Goal: Task Accomplishment & Management: Manage account settings

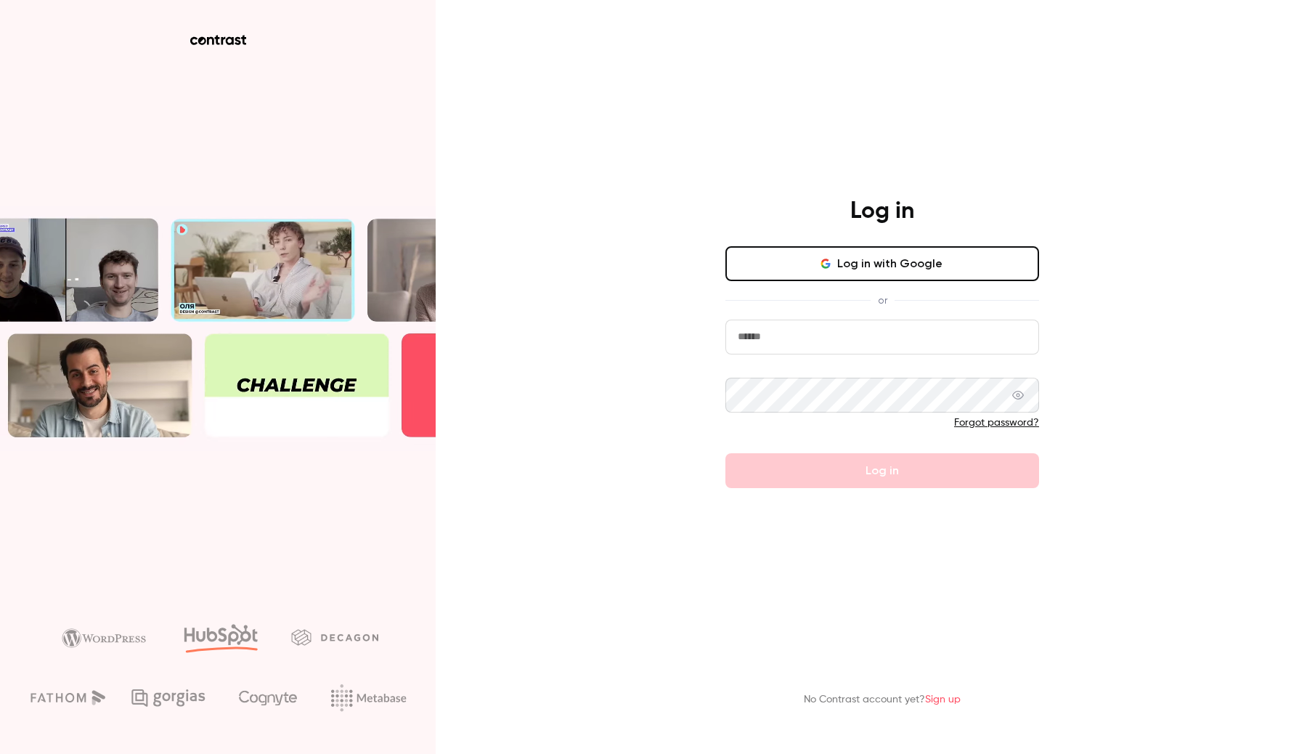
click at [837, 333] on input "email" at bounding box center [883, 337] width 314 height 35
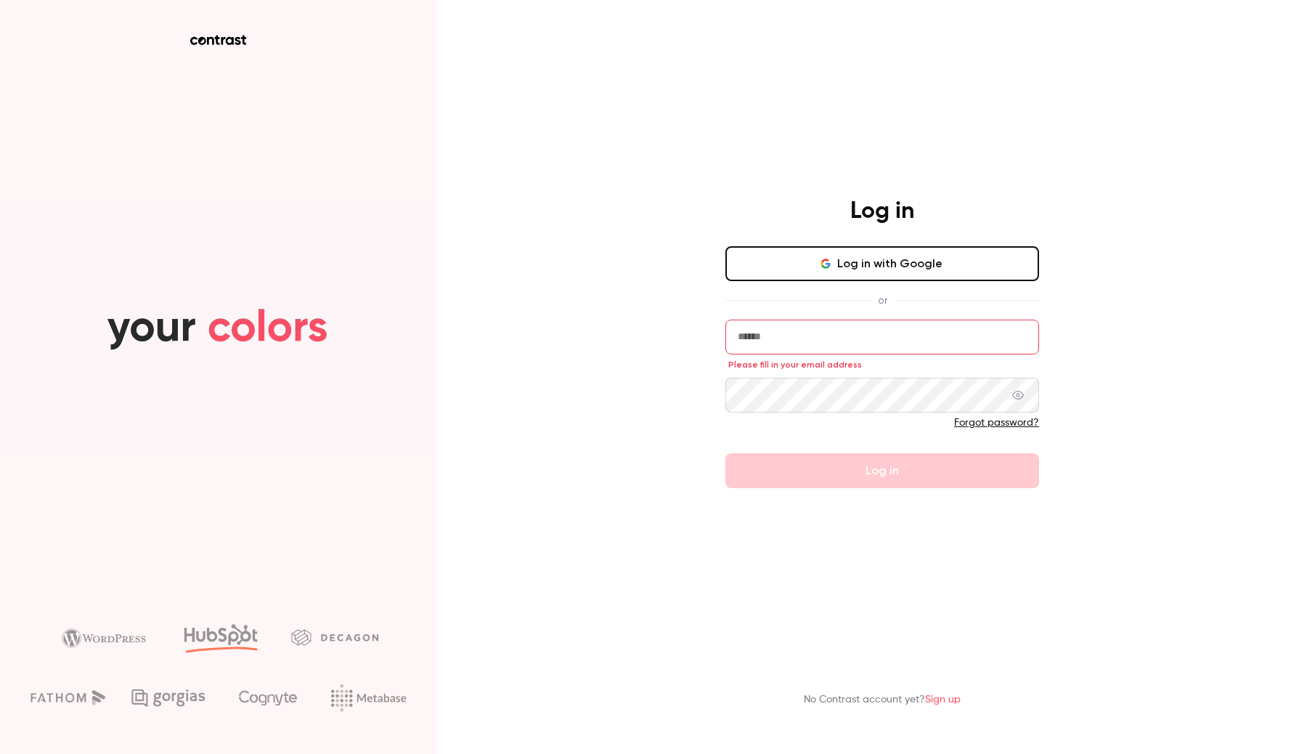
type input "**********"
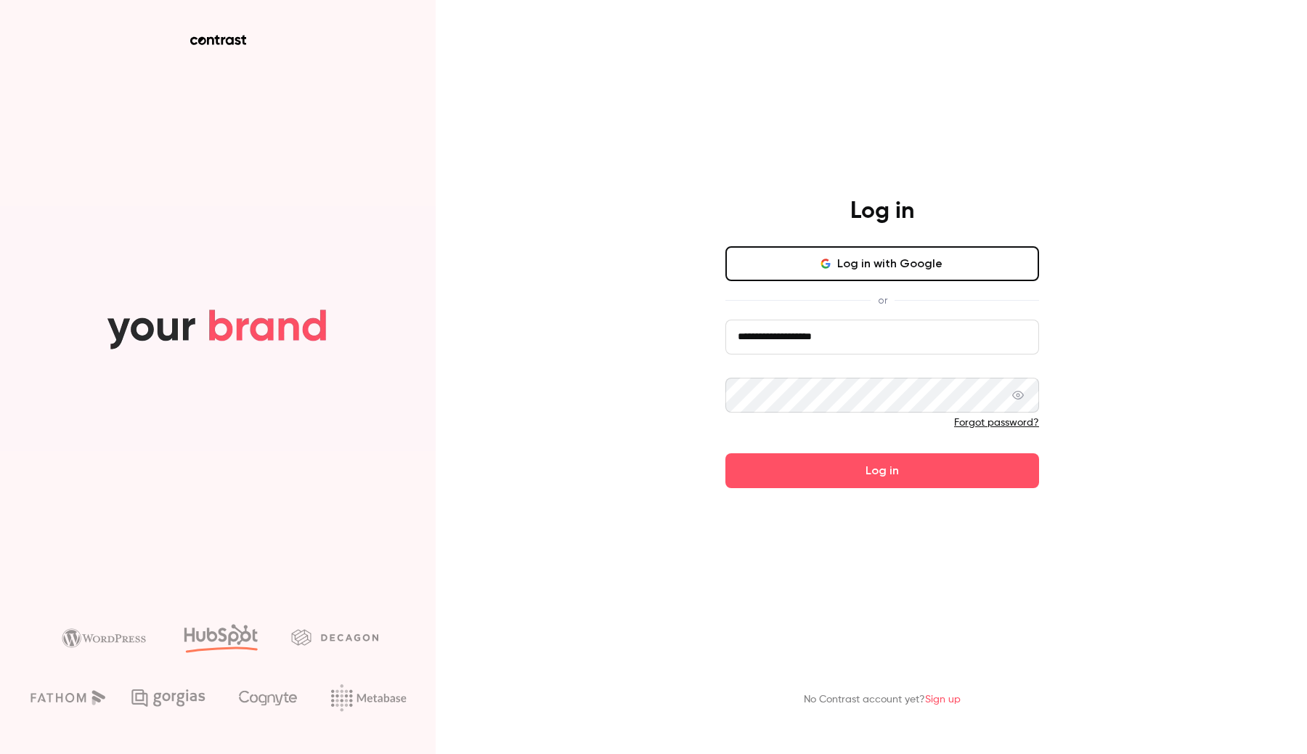
click at [849, 257] on button "Log in with Google" at bounding box center [883, 263] width 314 height 35
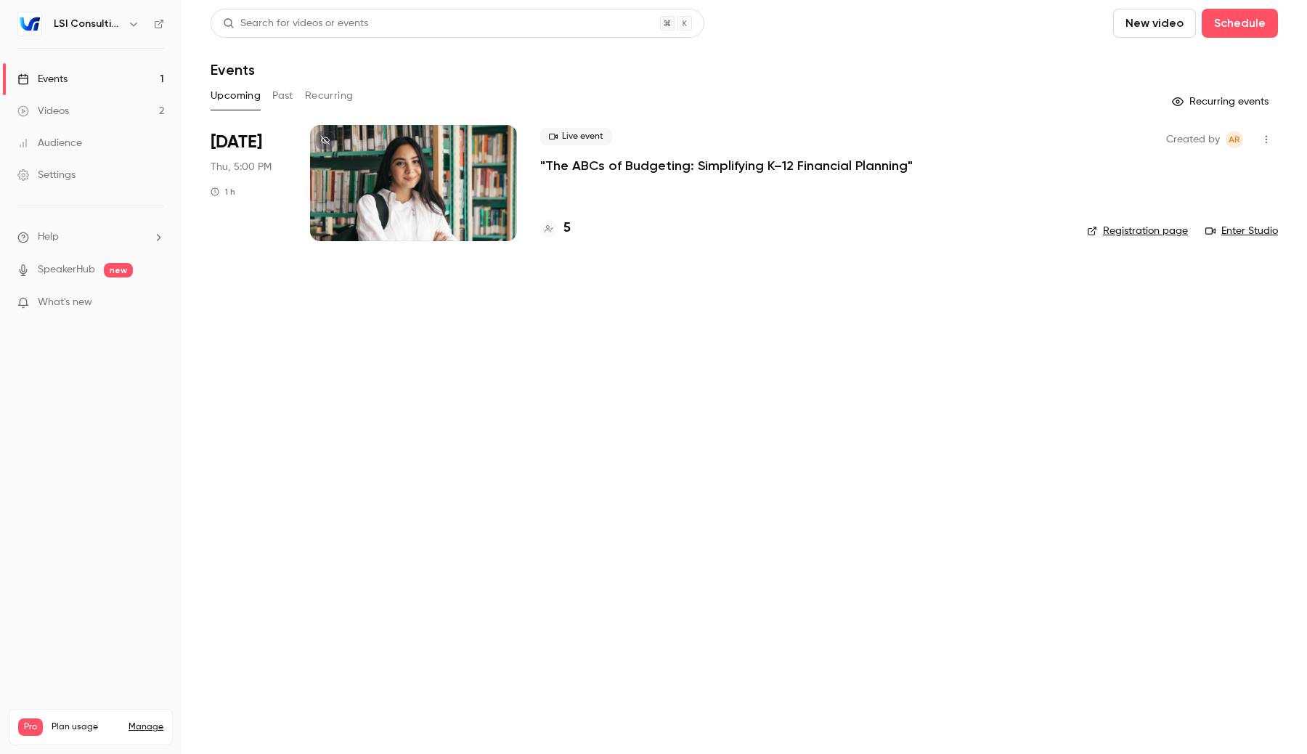
click at [153, 113] on link "Videos 2" at bounding box center [91, 111] width 182 height 32
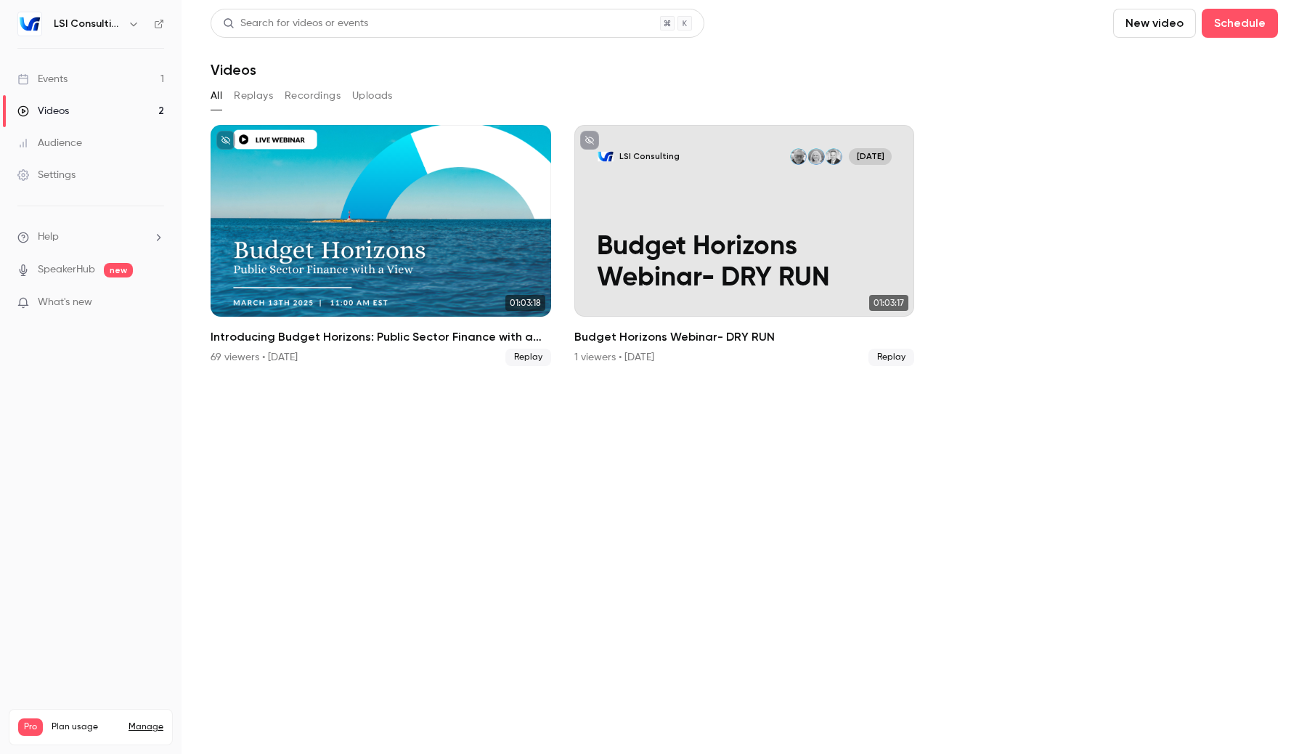
click at [1000, 512] on section "Search for videos or events New video Schedule Videos All Replays Recordings Up…" at bounding box center [745, 377] width 1068 height 736
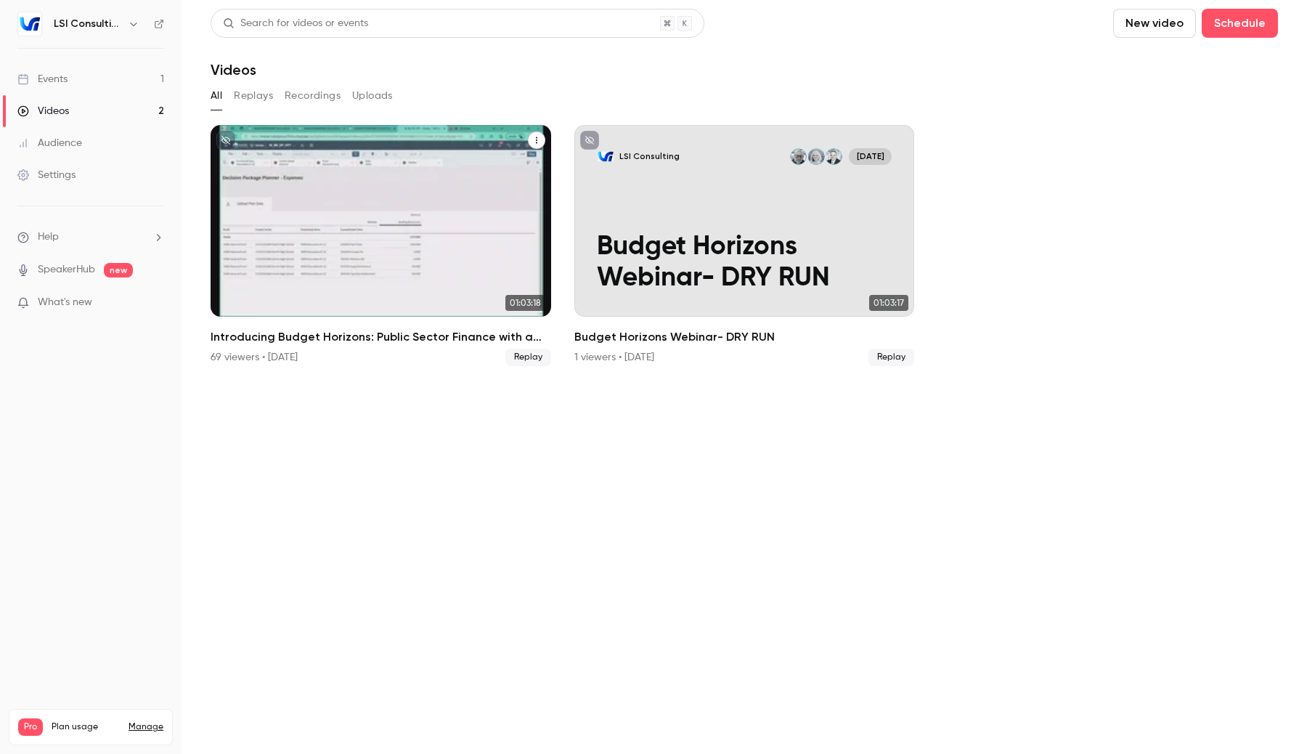
click at [378, 247] on div "Introducing Budget Horizons: Public Sector Finance with a View" at bounding box center [381, 221] width 341 height 192
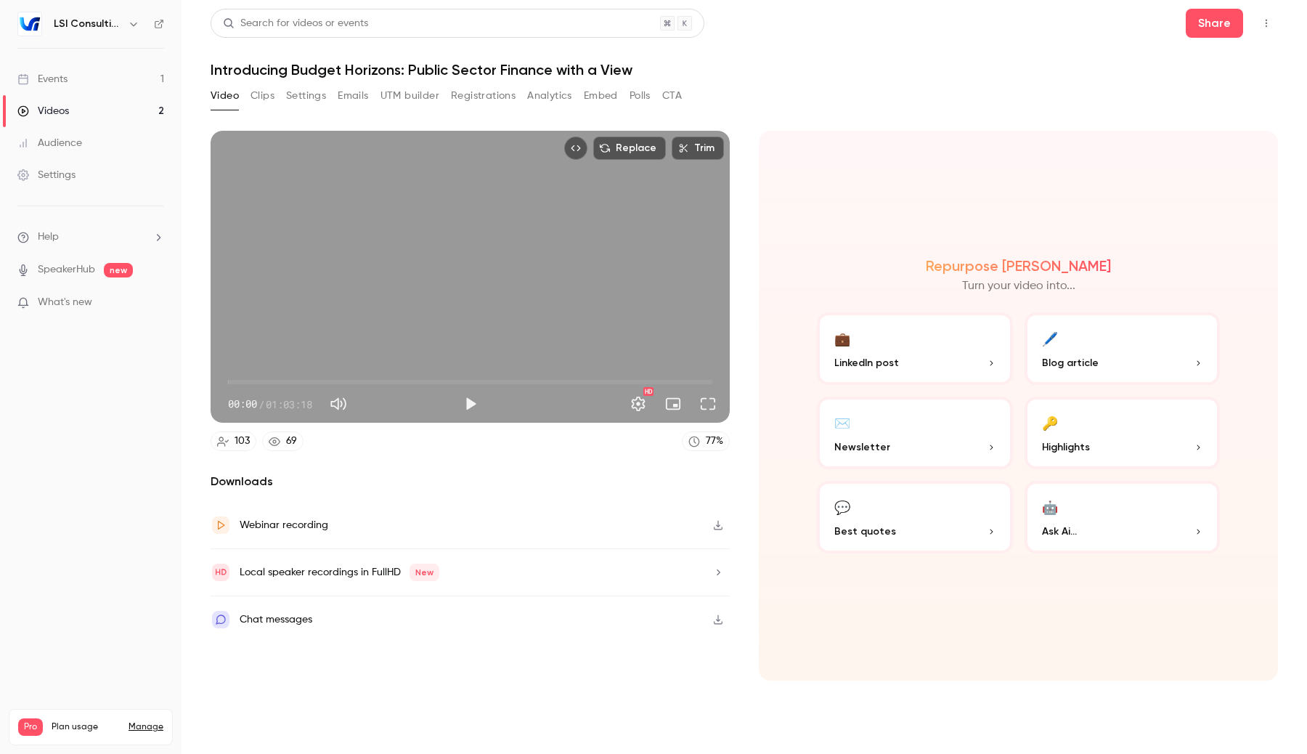
click at [623, 142] on button "Replace" at bounding box center [629, 148] width 73 height 23
click at [630, 141] on button "Replace" at bounding box center [629, 148] width 73 height 23
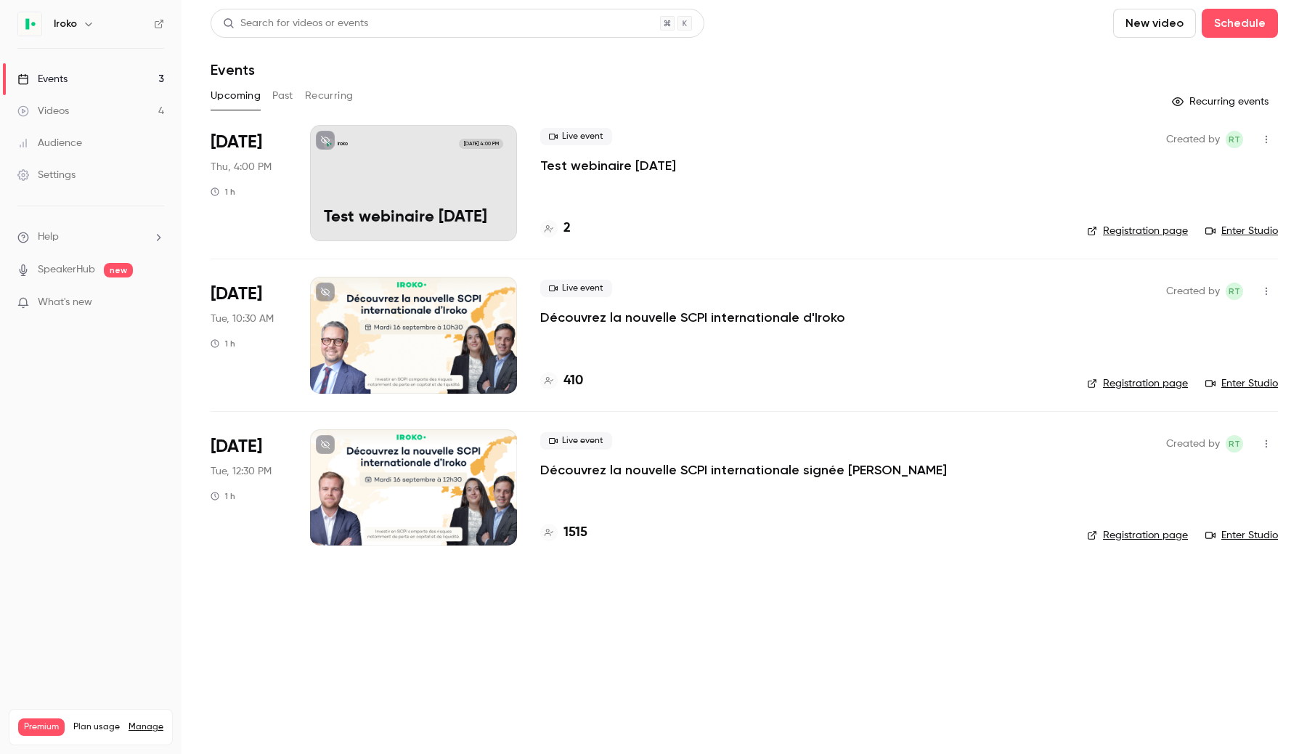
click at [88, 31] on button "button" at bounding box center [88, 23] width 17 height 17
click at [519, 604] on div at bounding box center [653, 377] width 1307 height 754
click at [527, 613] on main "Search for videos or events New video Schedule Events Upcoming Past Recurring R…" at bounding box center [745, 377] width 1126 height 754
click at [1244, 37] on button "Schedule" at bounding box center [1240, 23] width 76 height 29
click at [1186, 65] on div "One time event" at bounding box center [1210, 63] width 110 height 15
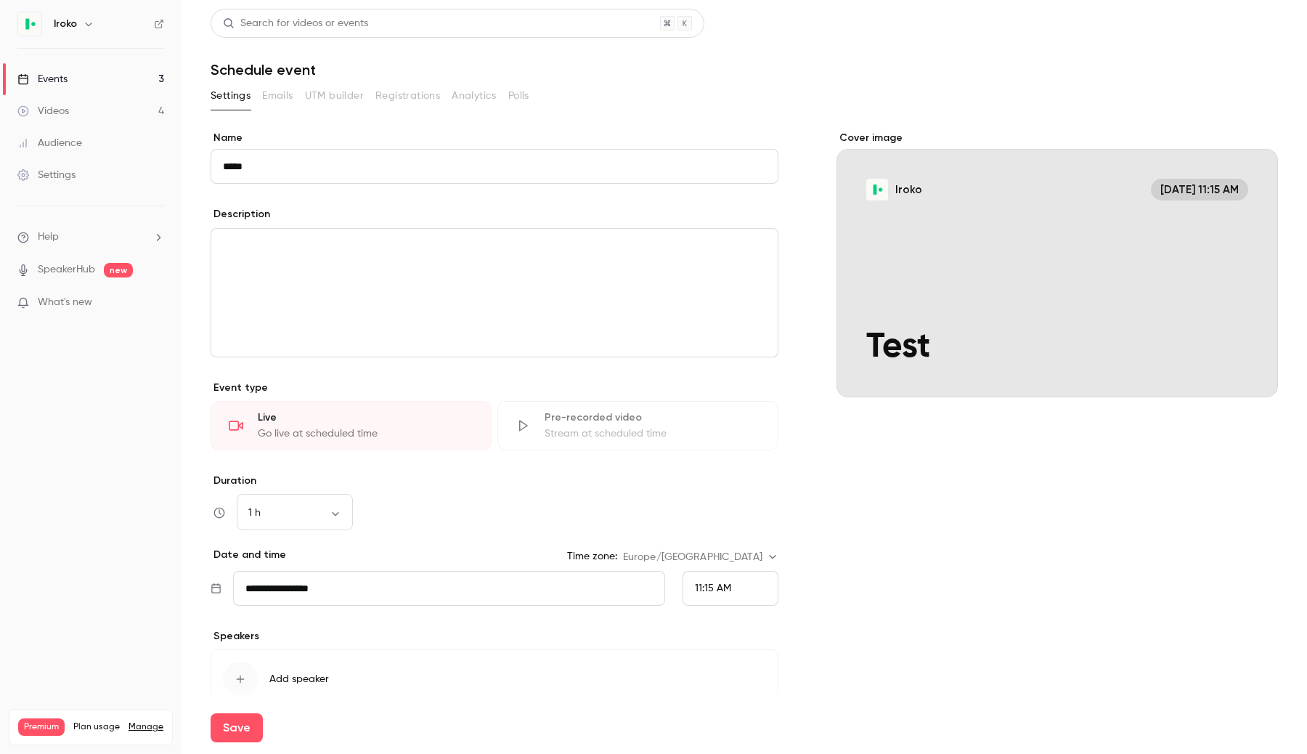
type input "****"
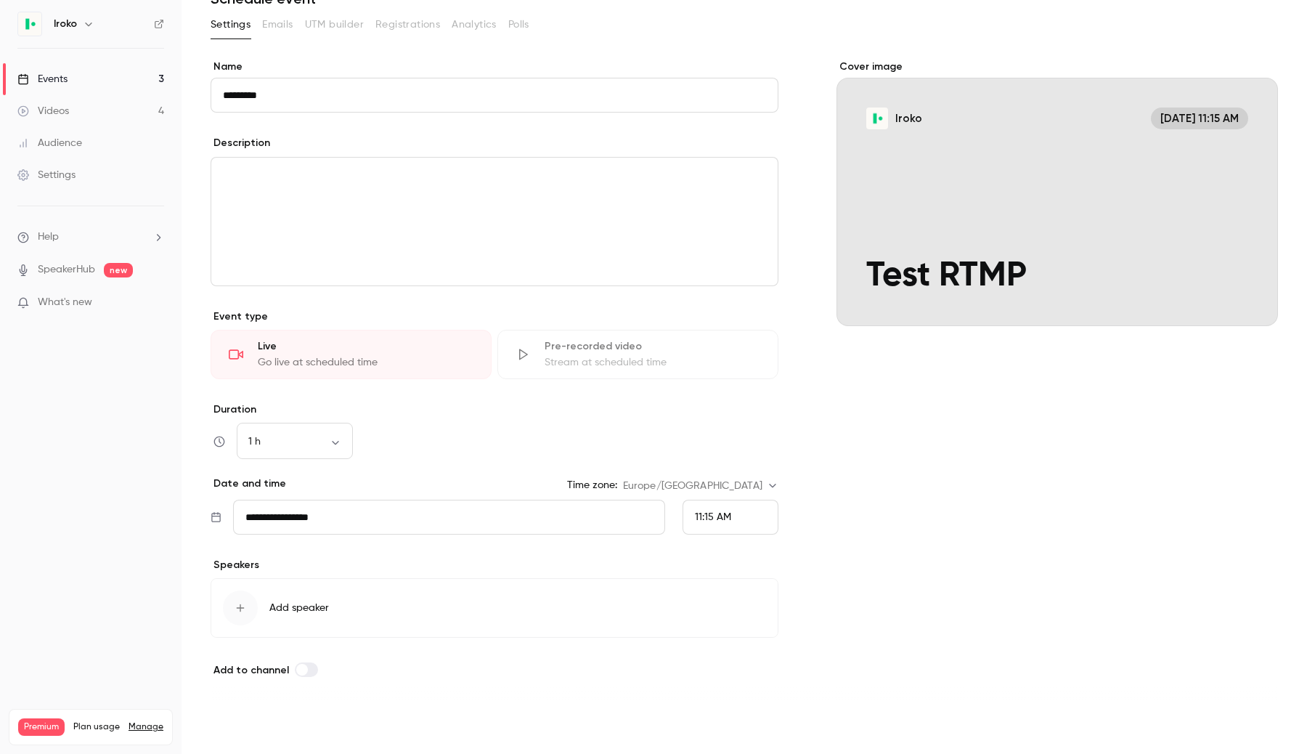
type input "*********"
click at [236, 730] on button "Save" at bounding box center [237, 727] width 52 height 29
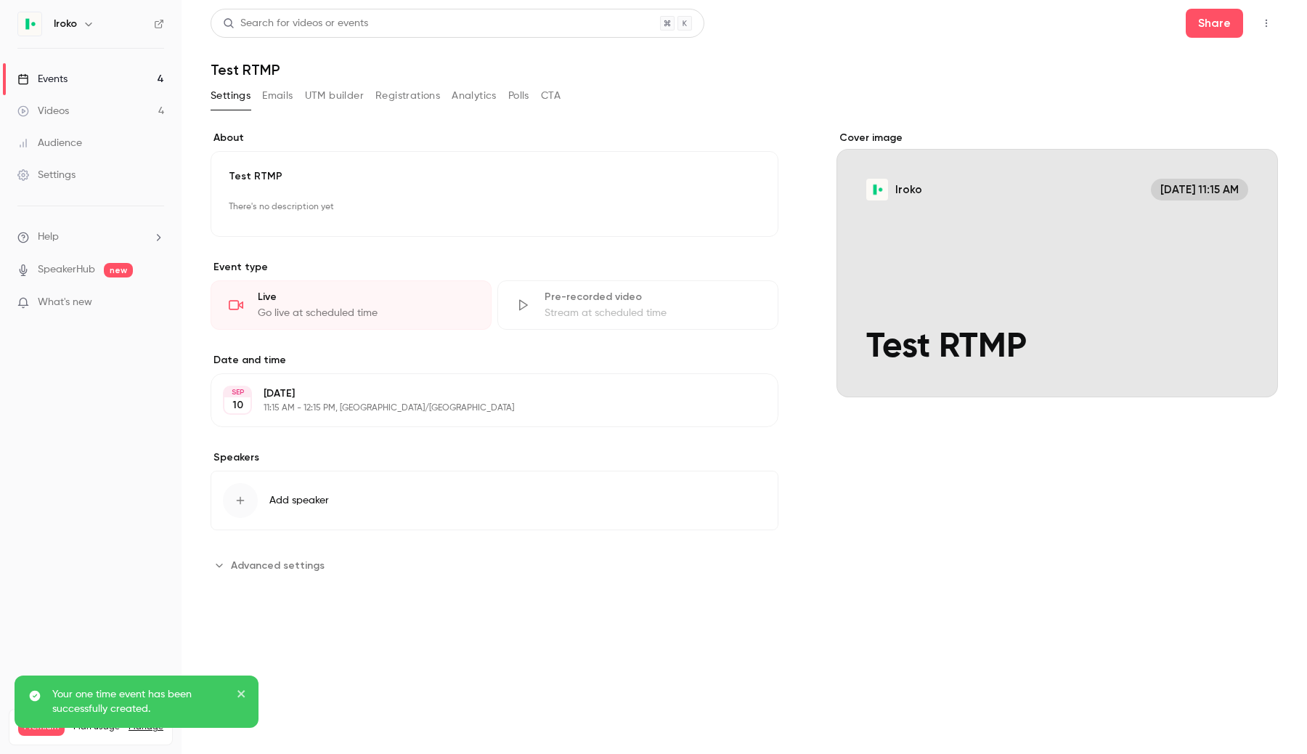
click at [474, 101] on button "Analytics" at bounding box center [474, 95] width 45 height 23
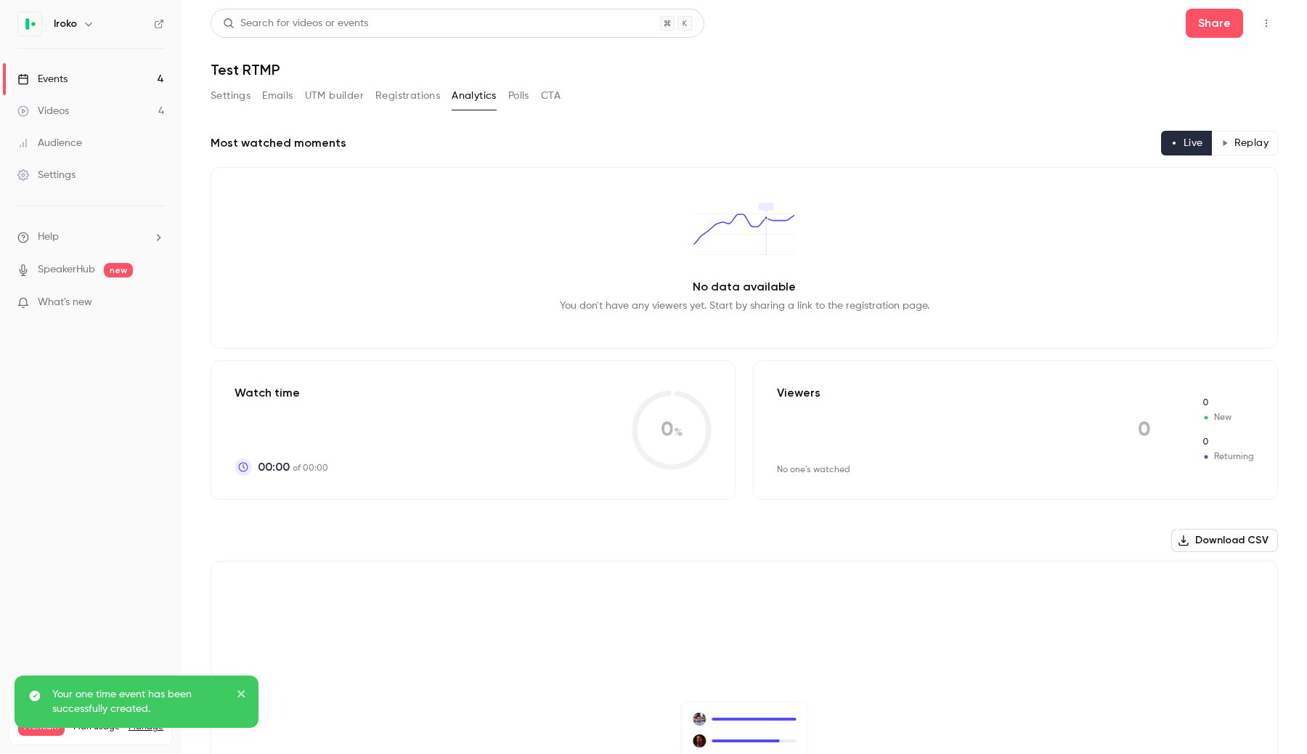
click at [126, 86] on link "Events 4" at bounding box center [91, 79] width 182 height 32
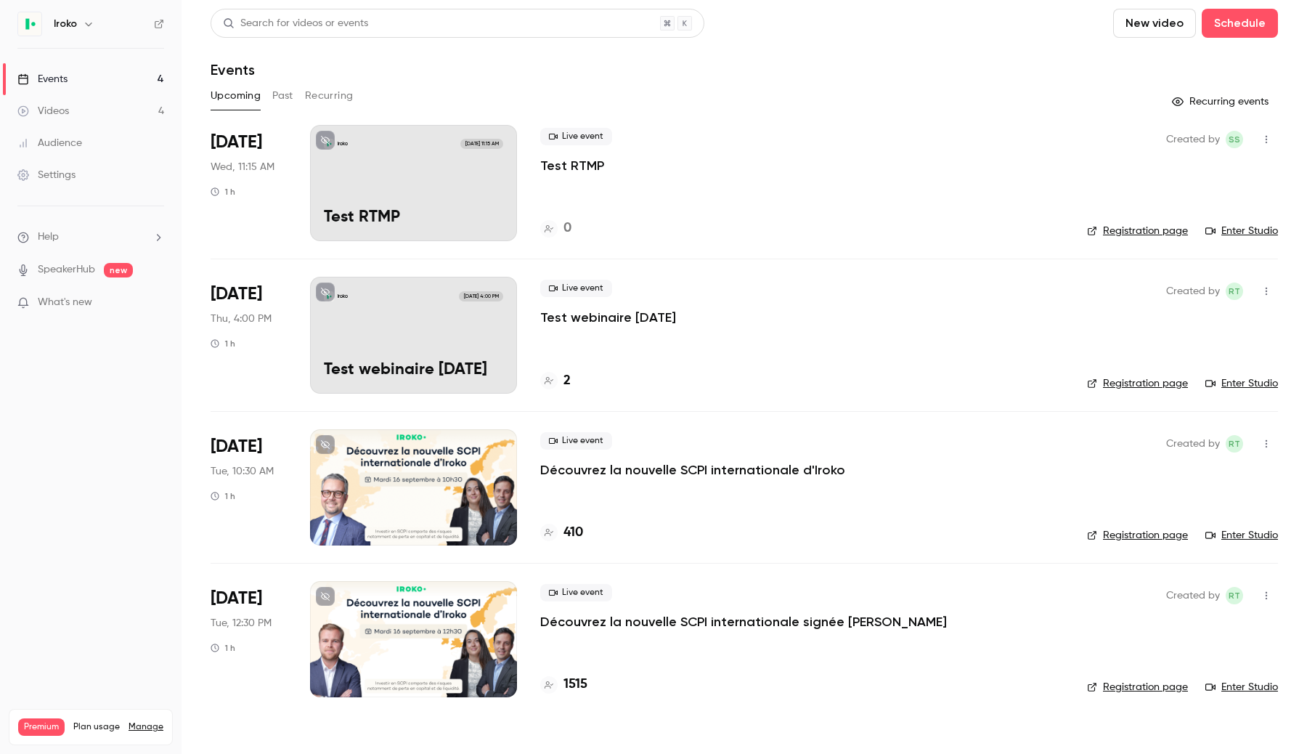
click at [452, 198] on div "Iroko Sep 10, 11:15 AM Test RTMP" at bounding box center [413, 183] width 207 height 116
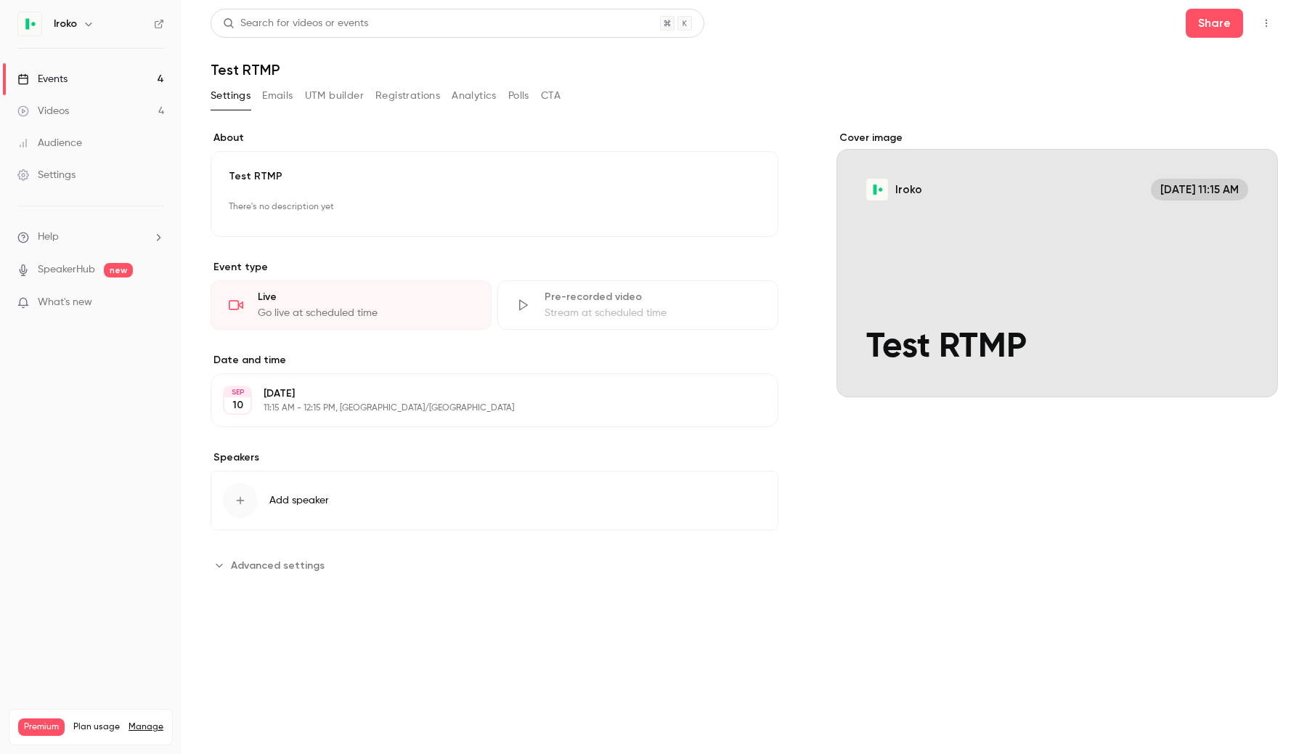
click at [1207, 42] on header "Search for videos or events Share Test RTMP" at bounding box center [745, 44] width 1068 height 70
click at [1211, 26] on button "Share" at bounding box center [1214, 23] width 57 height 29
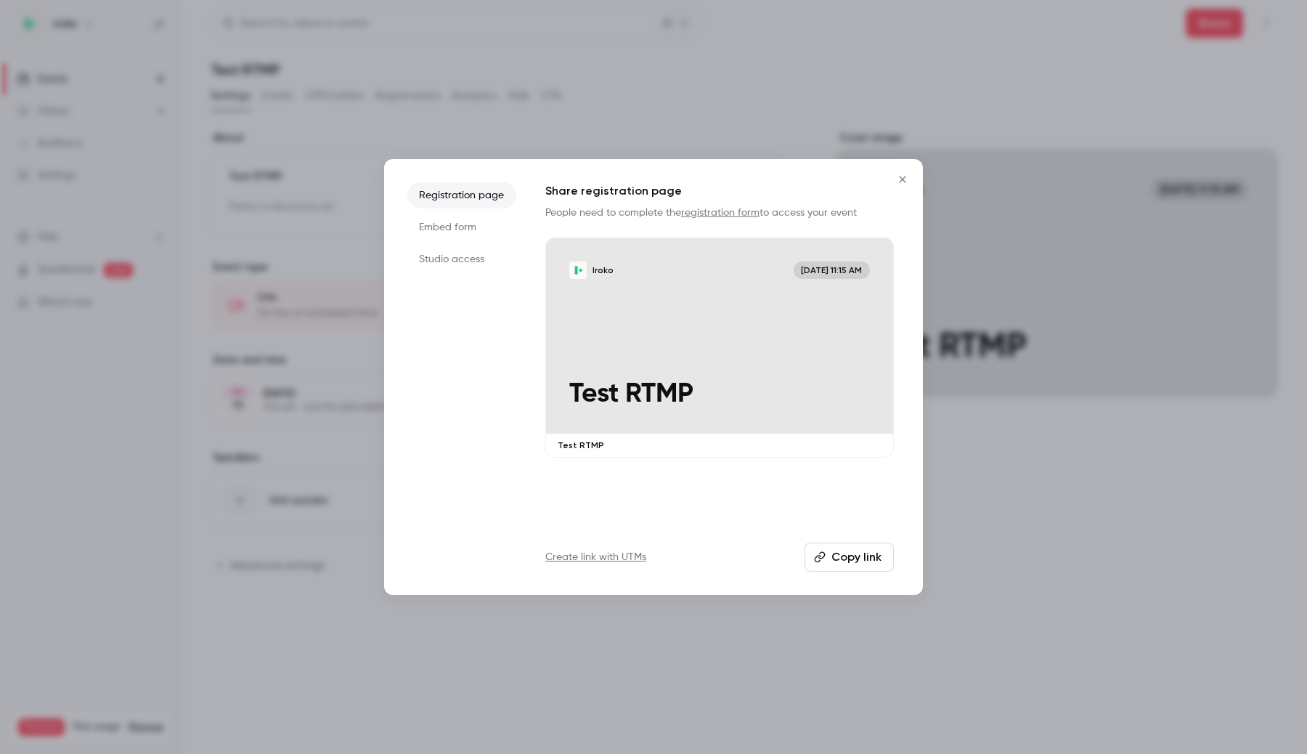
click at [573, 342] on div "Iroko Sep 10, 11:15 AM Test RTMP" at bounding box center [719, 335] width 347 height 195
click at [245, 165] on div at bounding box center [653, 377] width 1307 height 754
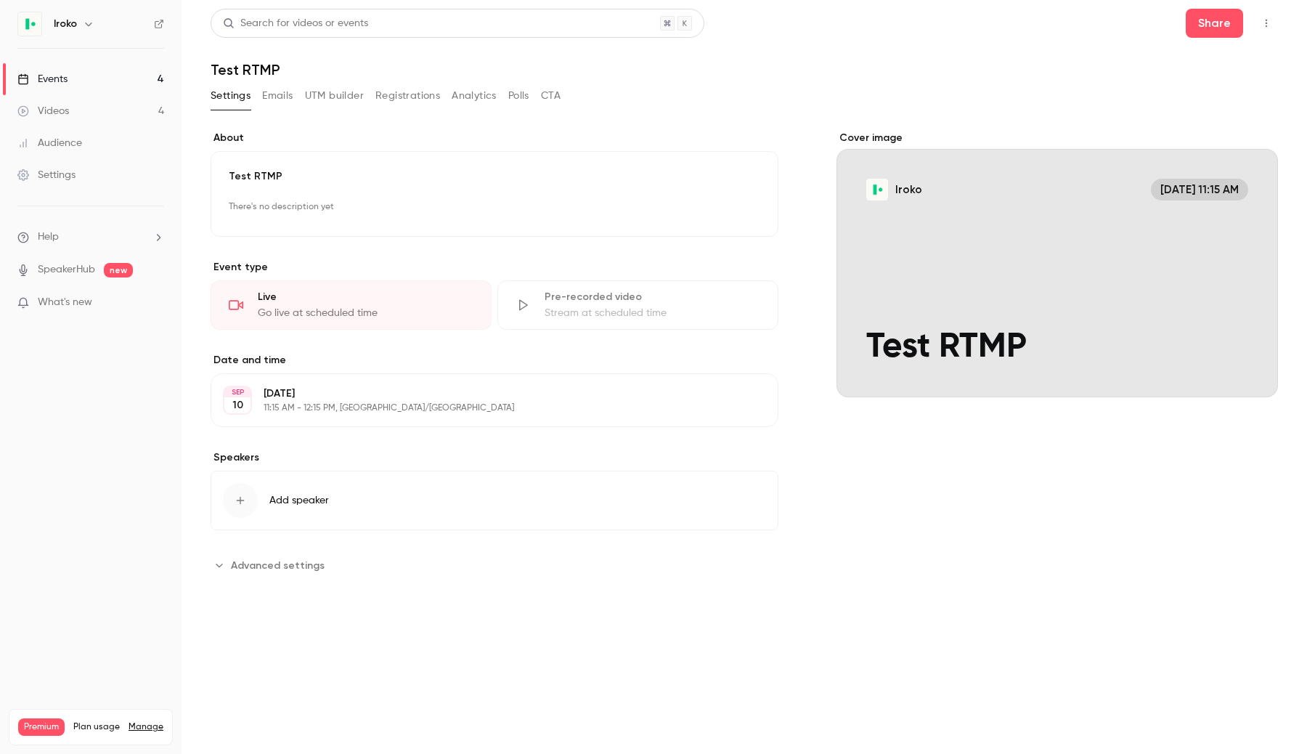
click at [85, 79] on link "Events 4" at bounding box center [91, 79] width 182 height 32
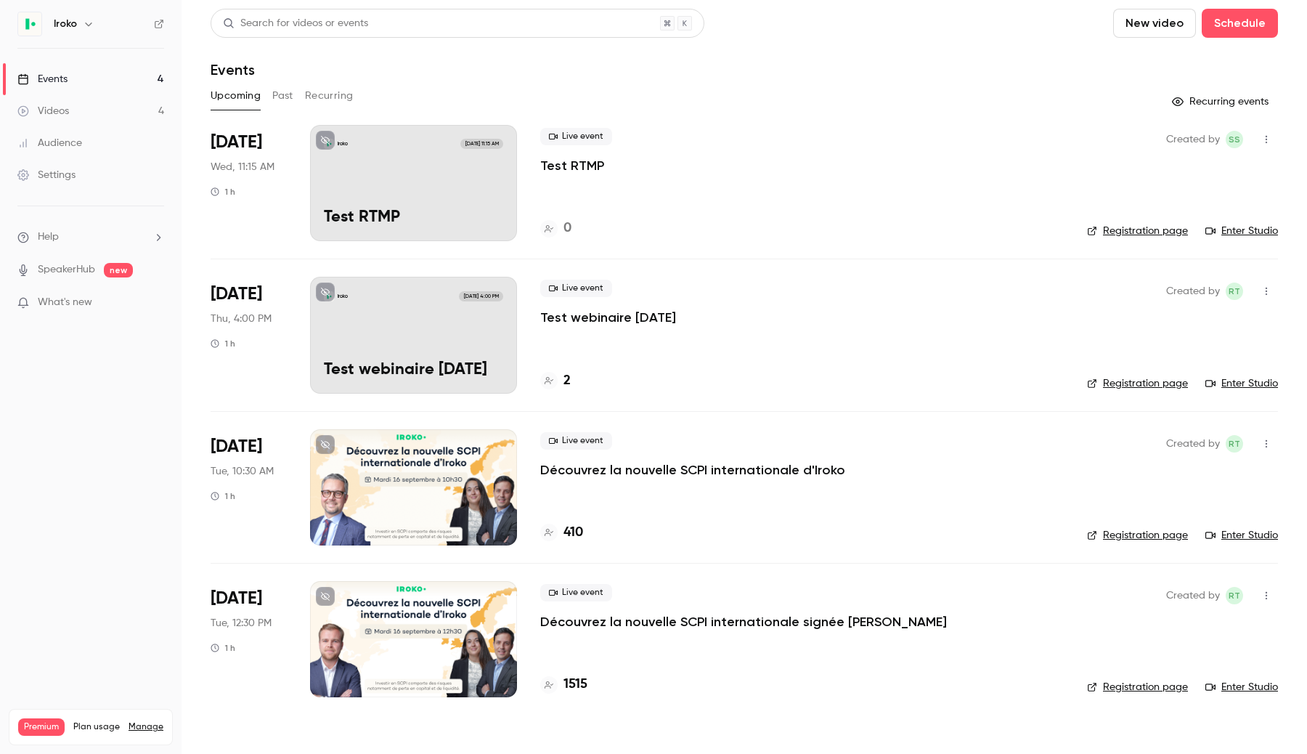
click at [442, 453] on div at bounding box center [413, 487] width 207 height 116
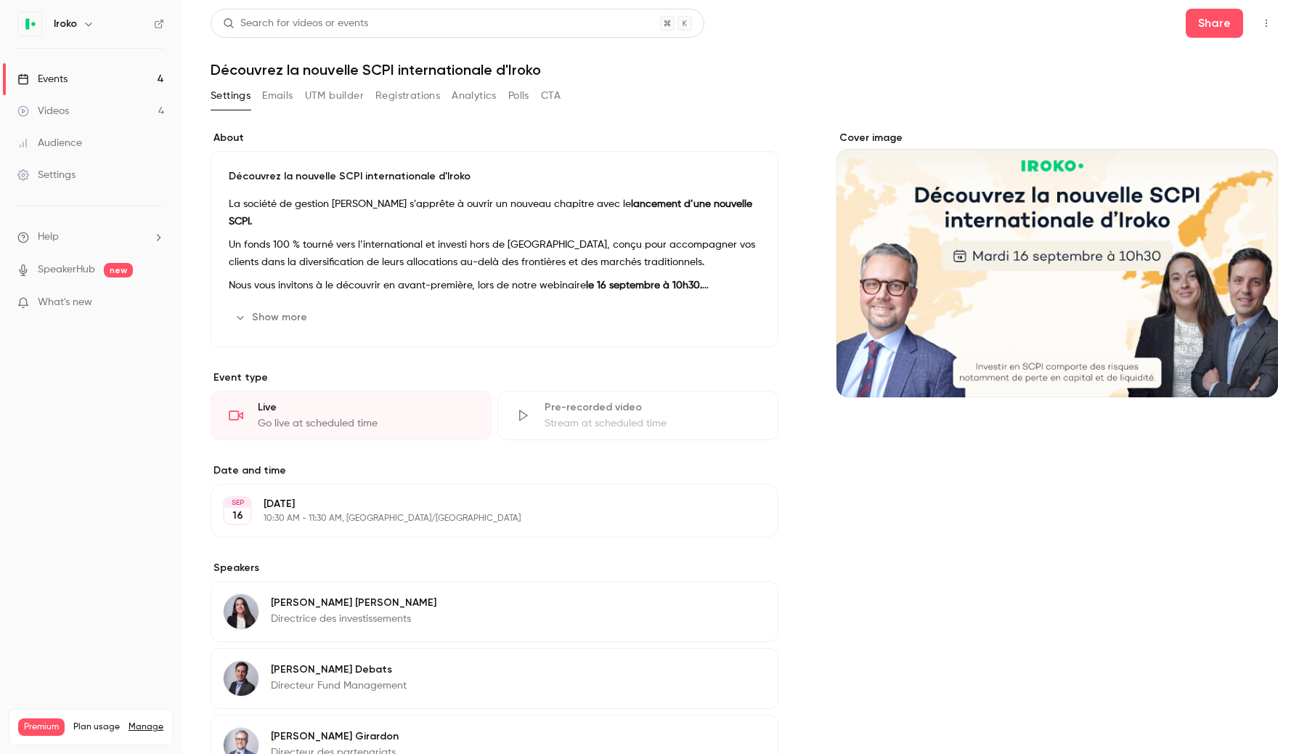
click at [125, 86] on link "Events 4" at bounding box center [91, 79] width 182 height 32
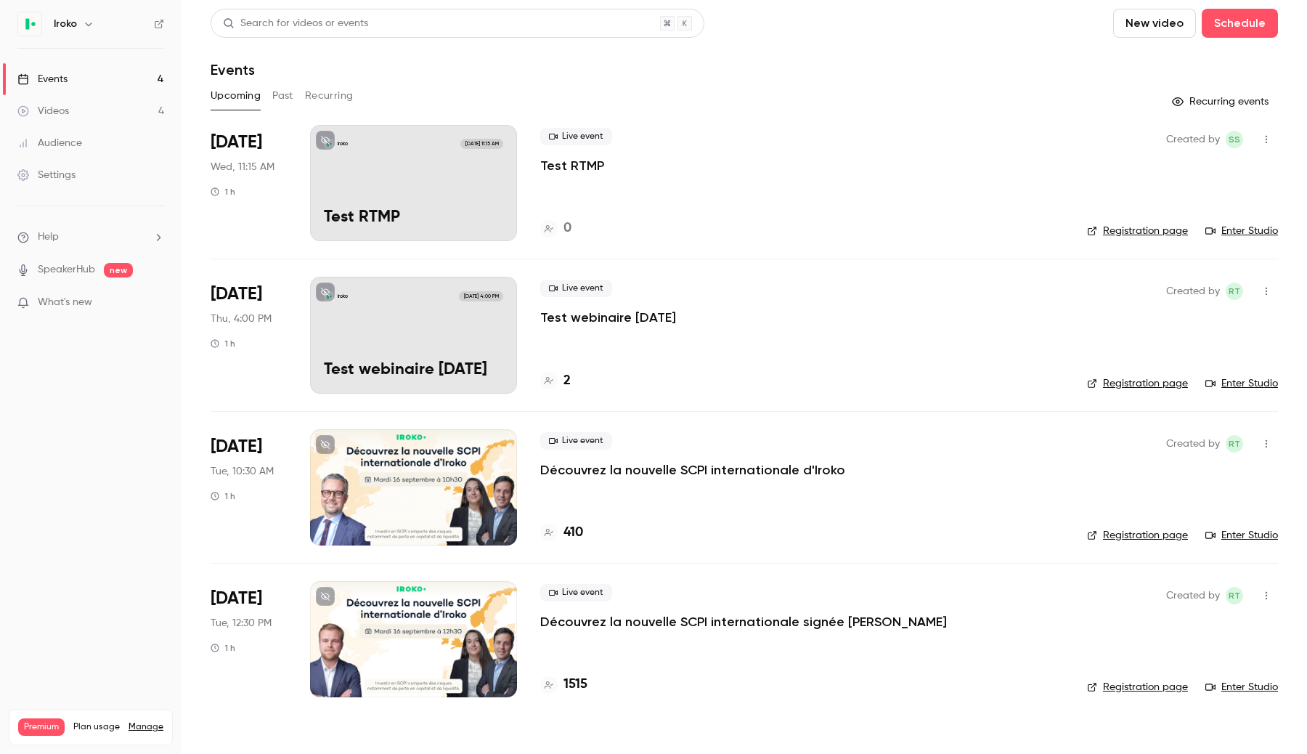
click at [371, 668] on div at bounding box center [413, 639] width 207 height 116
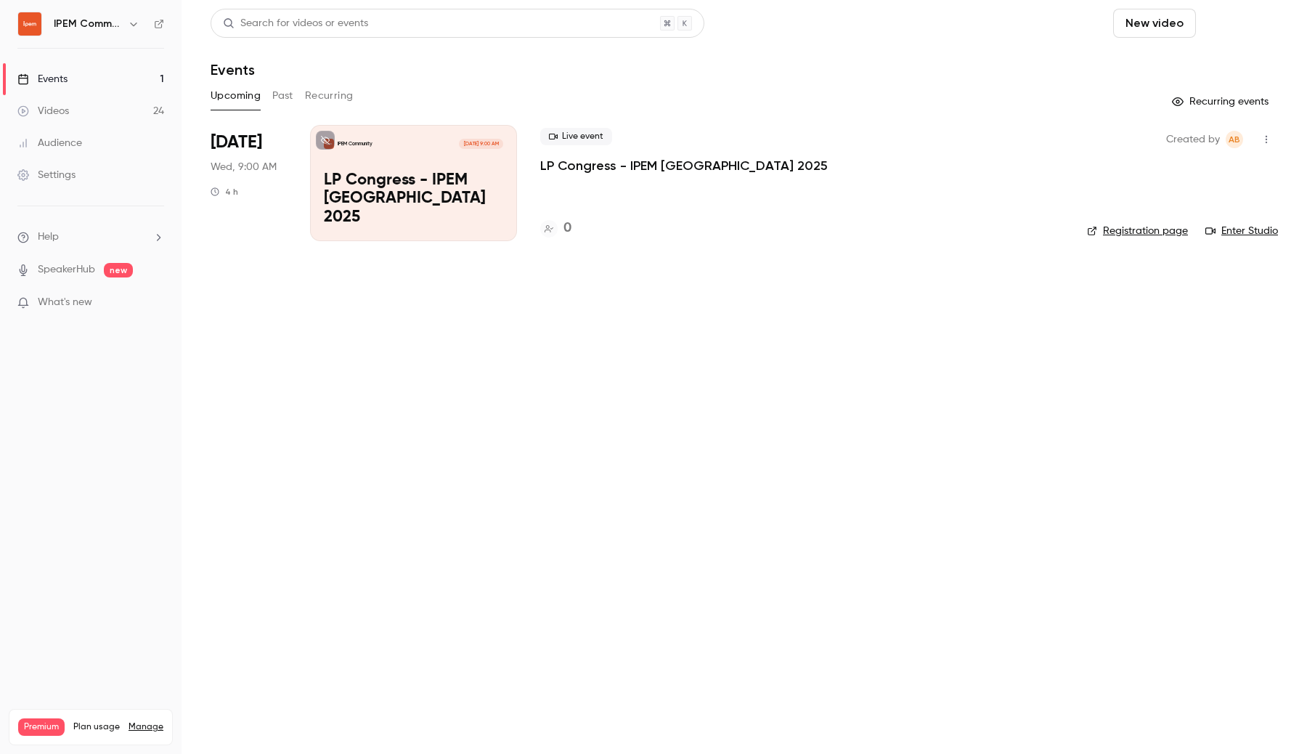
click at [1226, 26] on button "Schedule" at bounding box center [1240, 23] width 76 height 29
click at [1201, 70] on li "One time event" at bounding box center [1199, 63] width 157 height 38
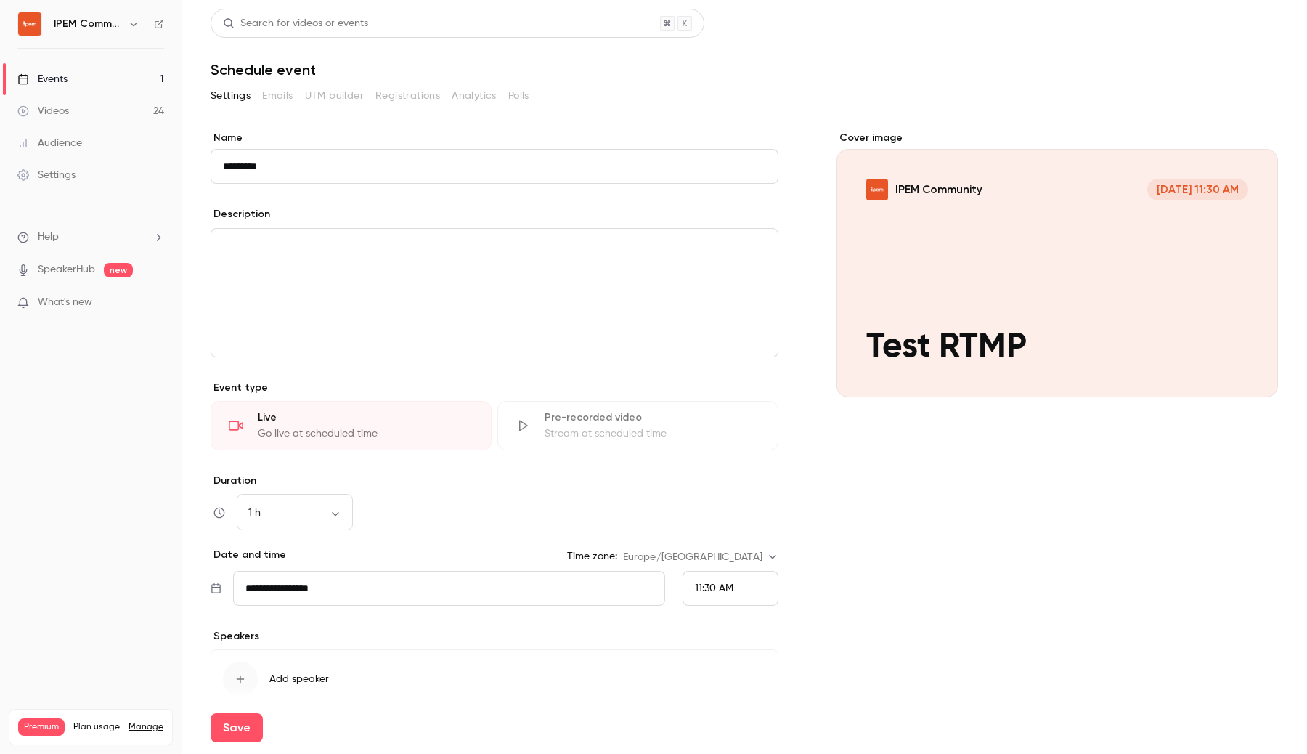
scroll to position [71, 0]
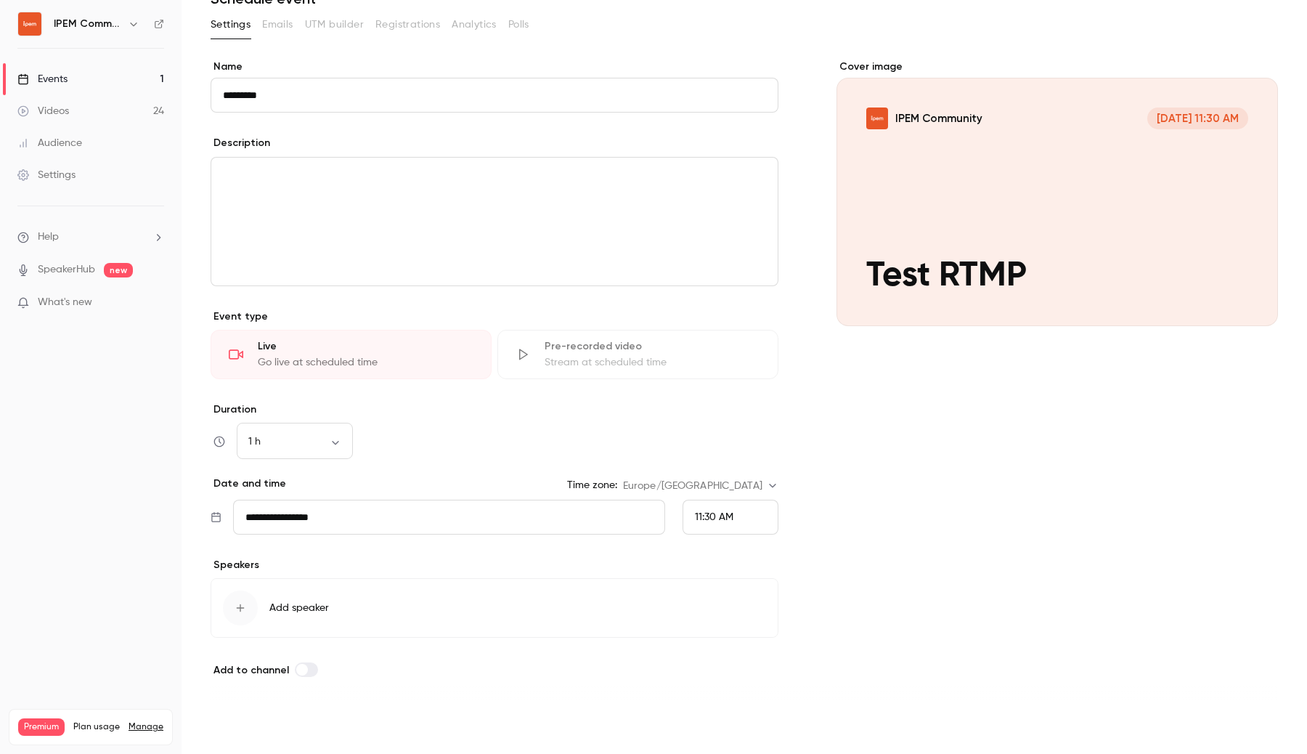
type input "*********"
click at [243, 718] on button "Save" at bounding box center [237, 727] width 52 height 29
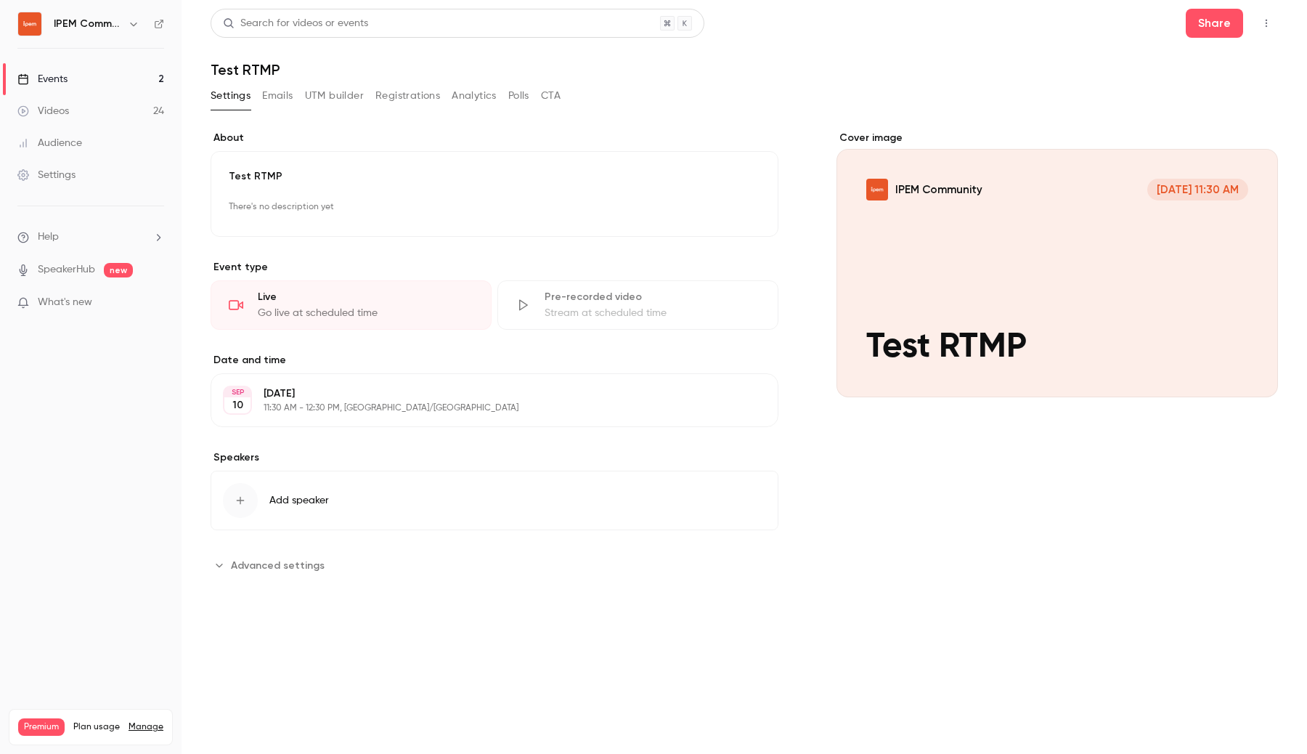
click at [78, 86] on link "Events 2" at bounding box center [91, 79] width 182 height 32
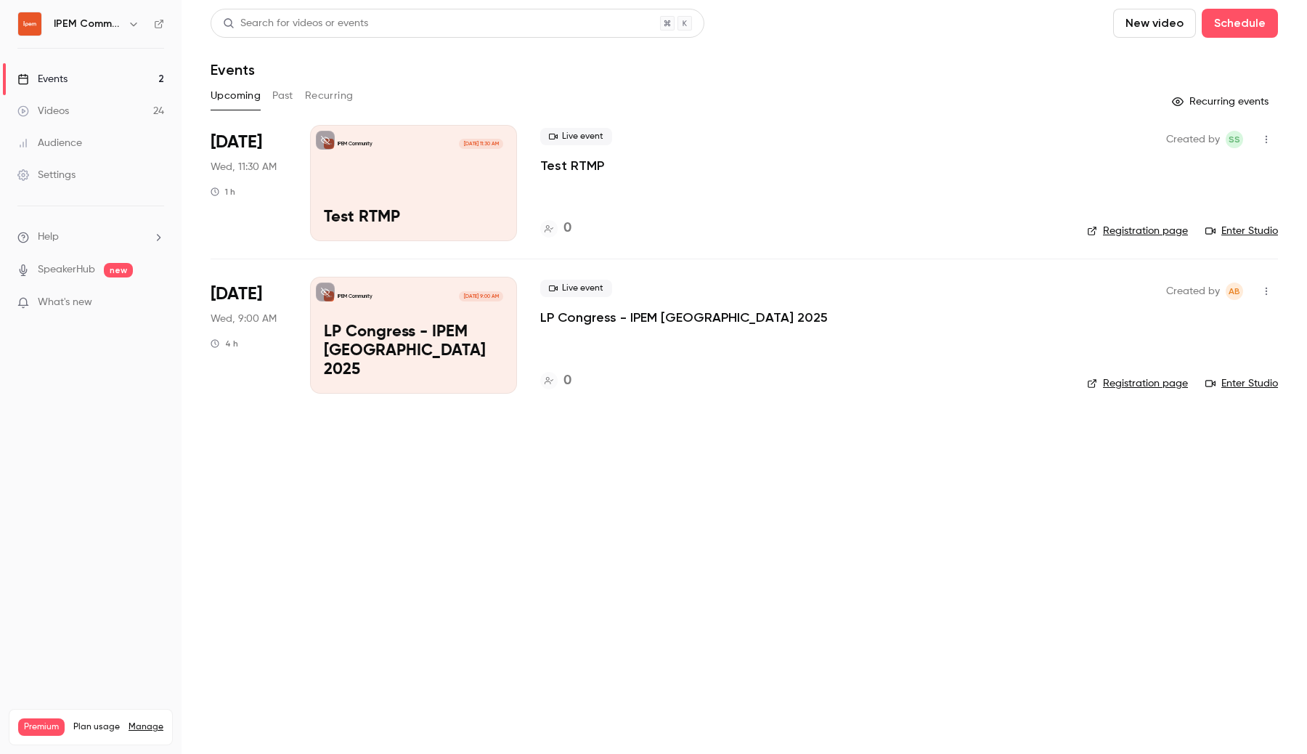
click at [459, 147] on span "Sep 10, 11:30 AM" at bounding box center [481, 144] width 44 height 10
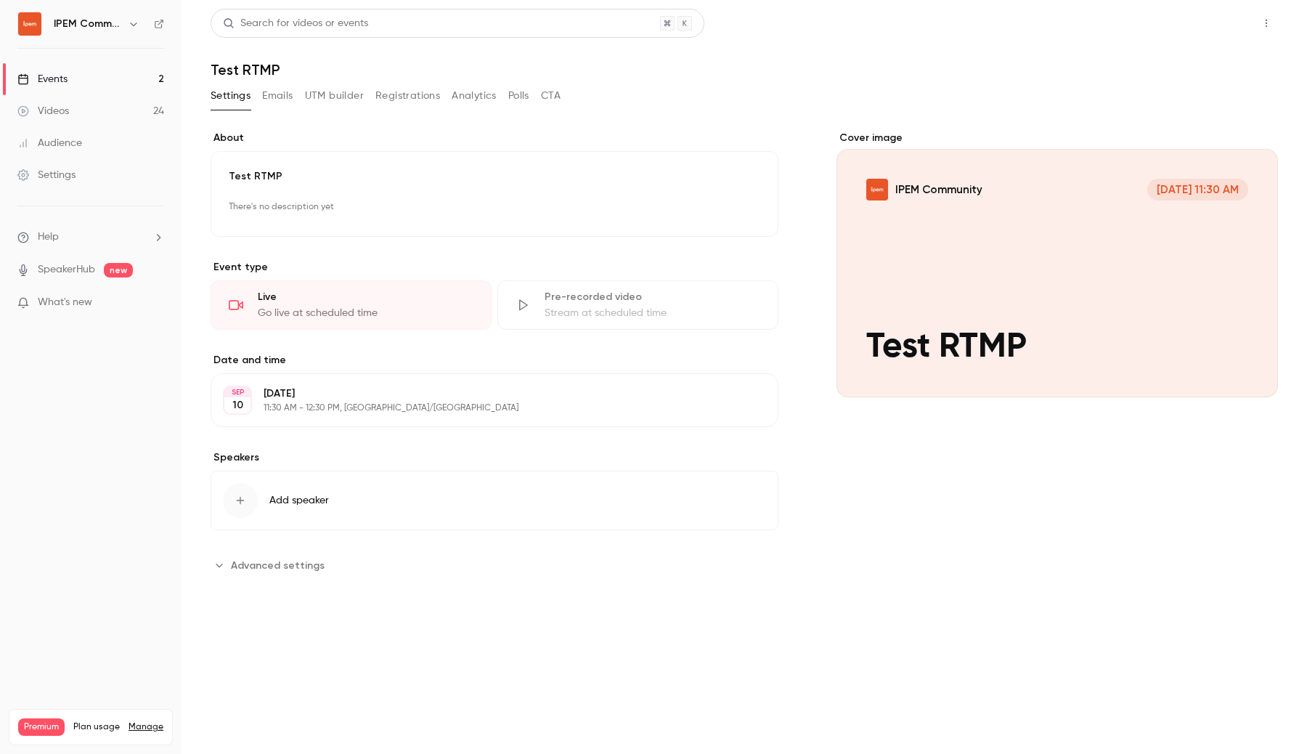
click at [1218, 30] on button "Share" at bounding box center [1214, 23] width 57 height 29
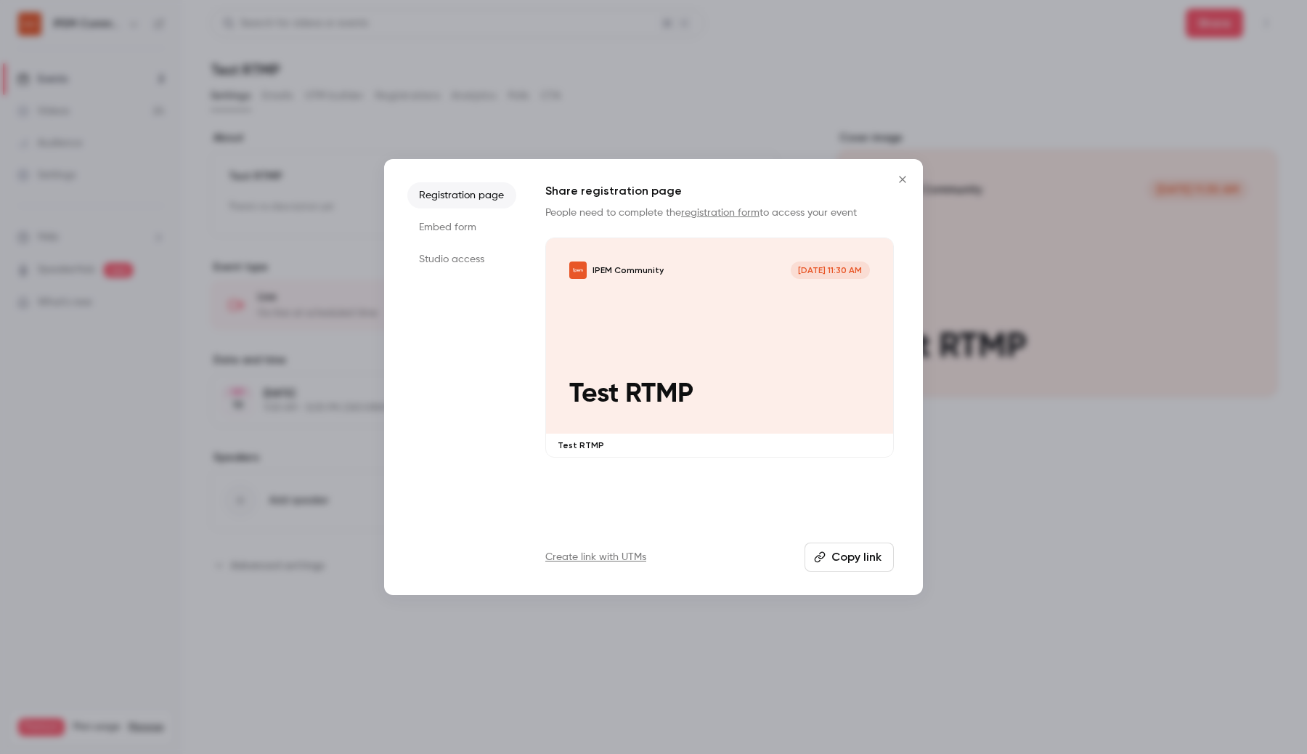
click at [619, 332] on div "IPEM Community Sep 10, 11:30 AM Test RTMP" at bounding box center [719, 335] width 347 height 195
click at [457, 155] on div at bounding box center [653, 377] width 1307 height 754
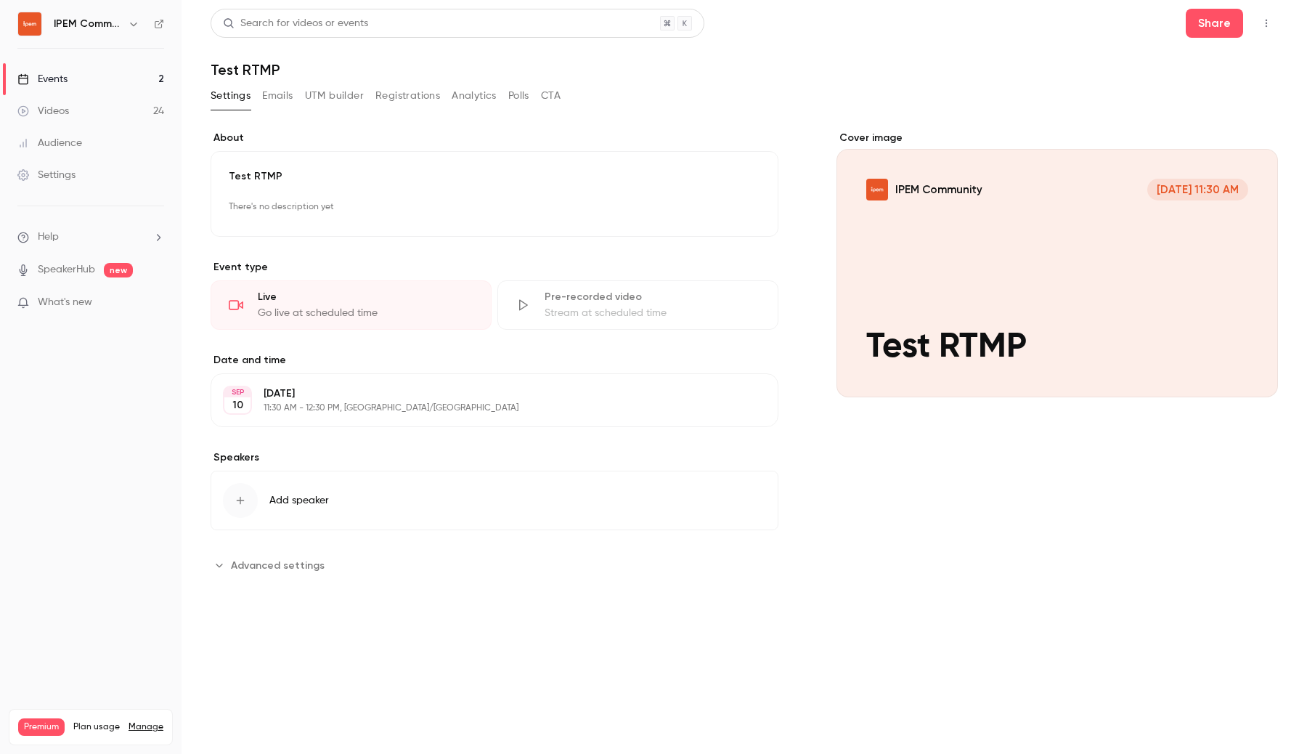
click at [153, 77] on link "Events 2" at bounding box center [91, 79] width 182 height 32
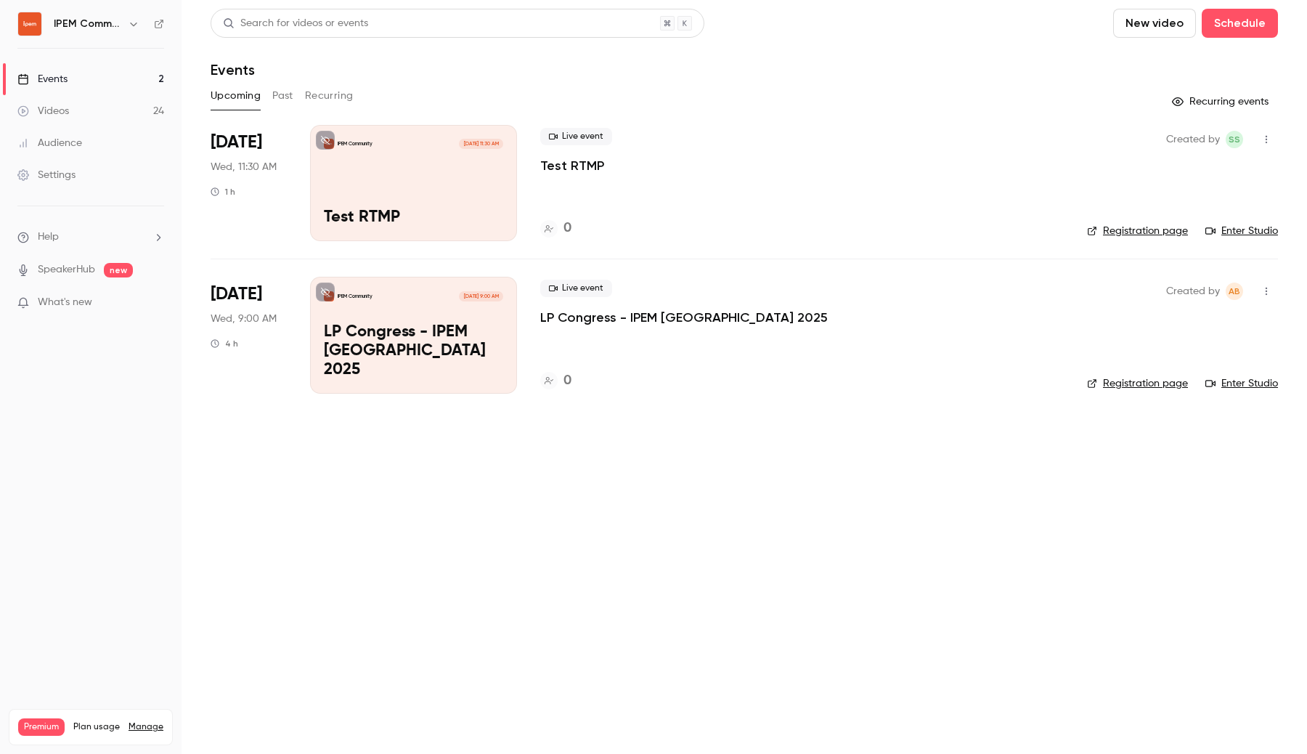
click at [460, 359] on p "LP Congress - IPEM Paris 2025" at bounding box center [413, 351] width 179 height 56
